Goal: Information Seeking & Learning: Learn about a topic

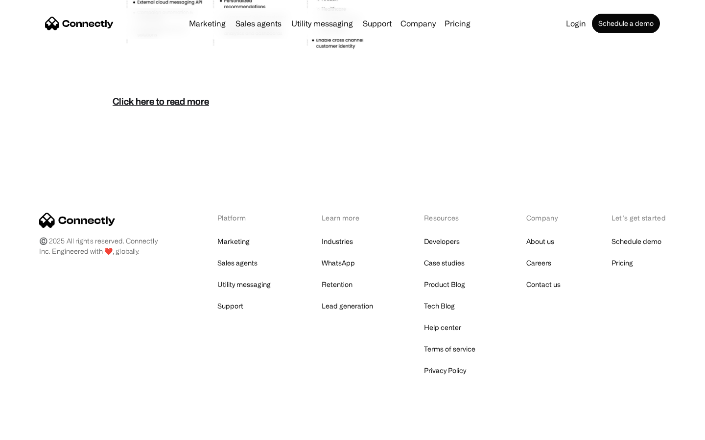
scroll to position [4242, 0]
